Goal: Task Accomplishment & Management: Complete application form

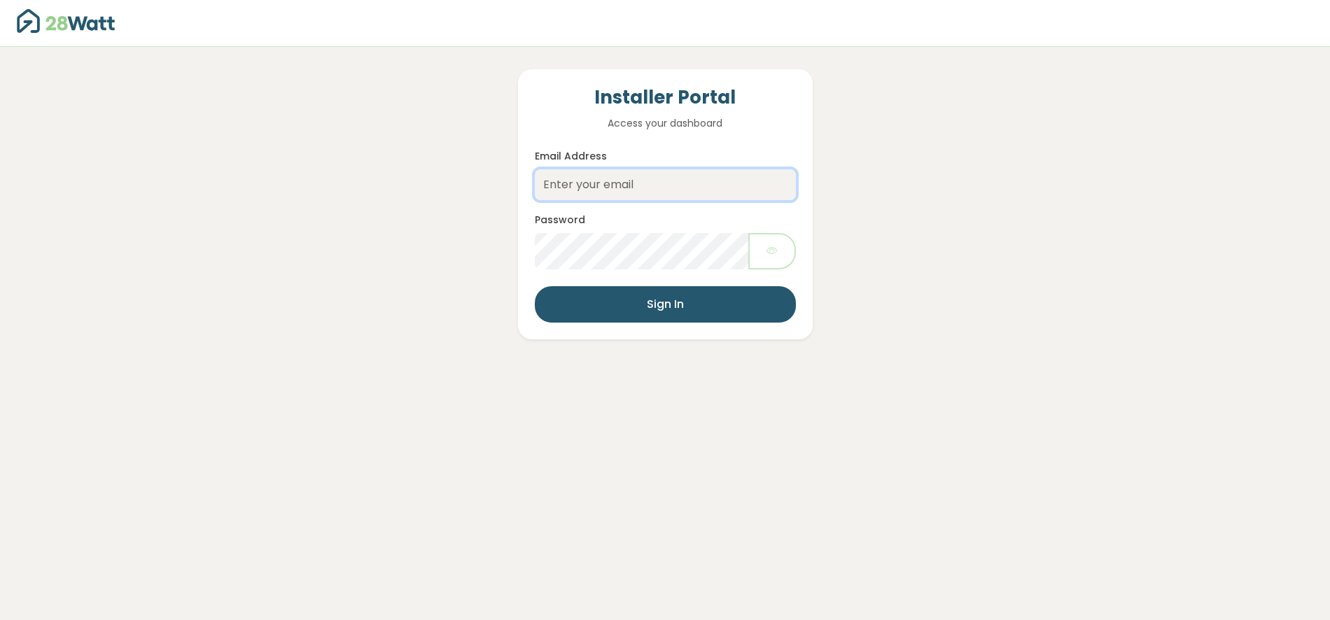
click at [581, 183] on input "Email Address" at bounding box center [665, 184] width 261 height 31
type input "jake@28watt.com.au"
click at [618, 311] on button "Sign In" at bounding box center [665, 304] width 261 height 36
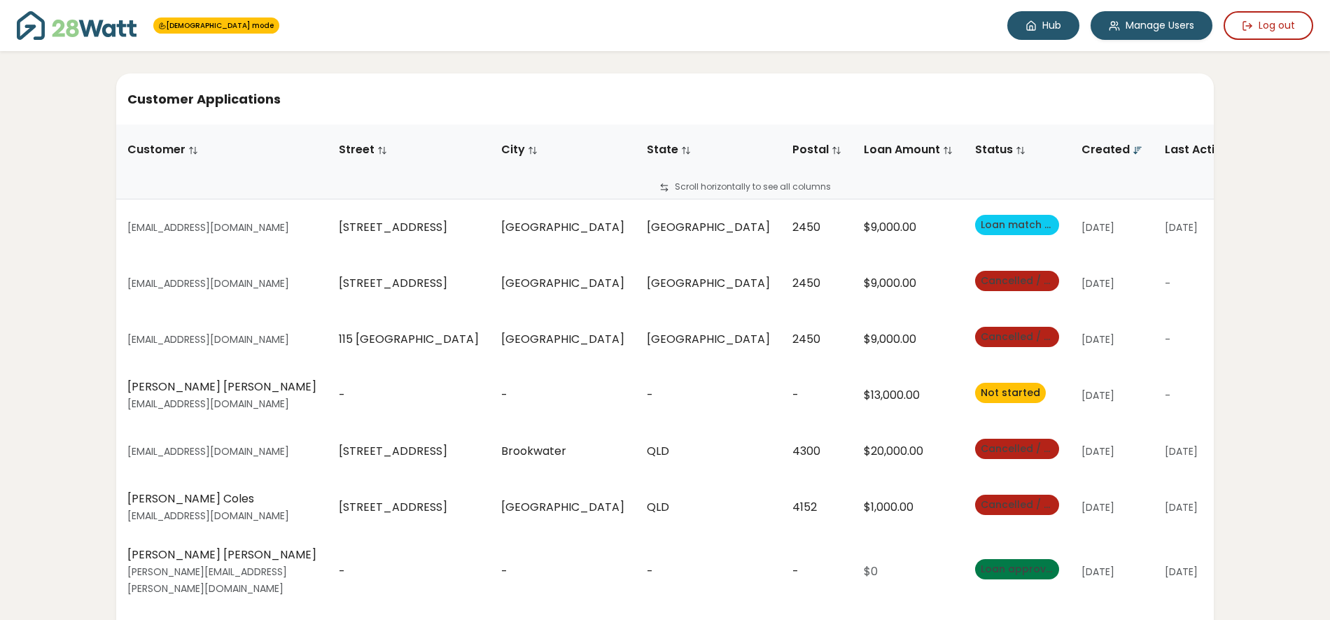
click at [1040, 28] on link "Hub" at bounding box center [1043, 25] width 72 height 29
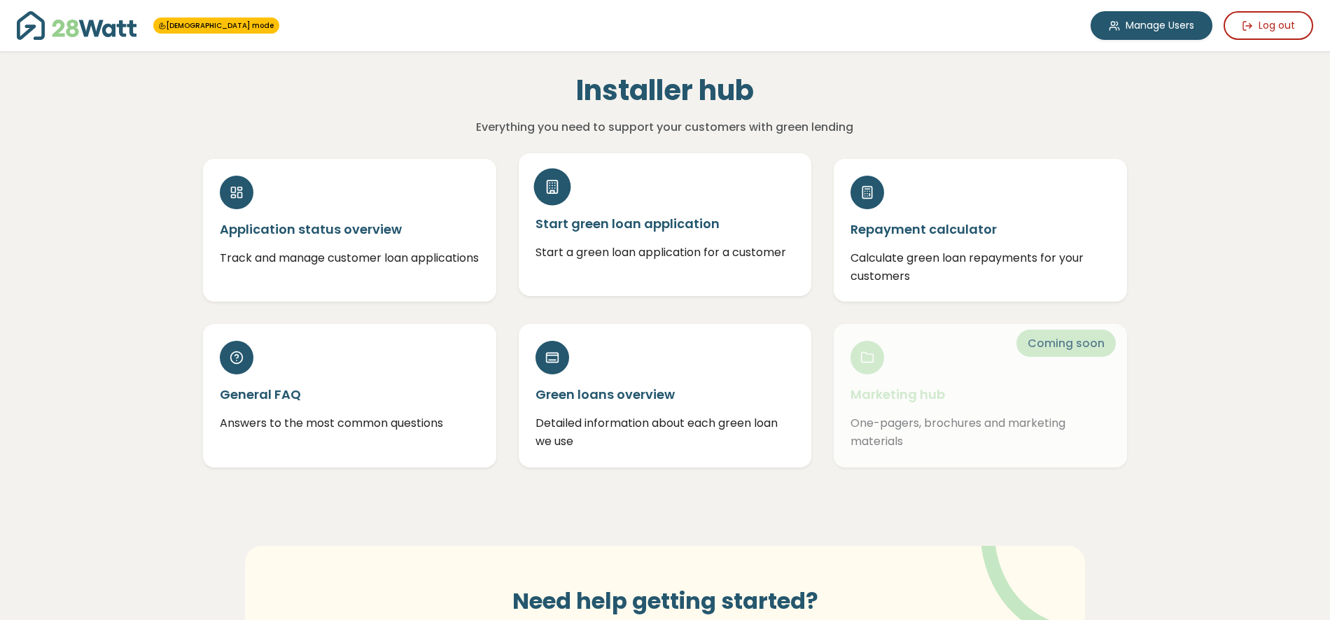
click at [614, 213] on div "Start green loan application Start a green loan application for a customer" at bounding box center [665, 224] width 293 height 143
